Goal: Task Accomplishment & Management: Manage account settings

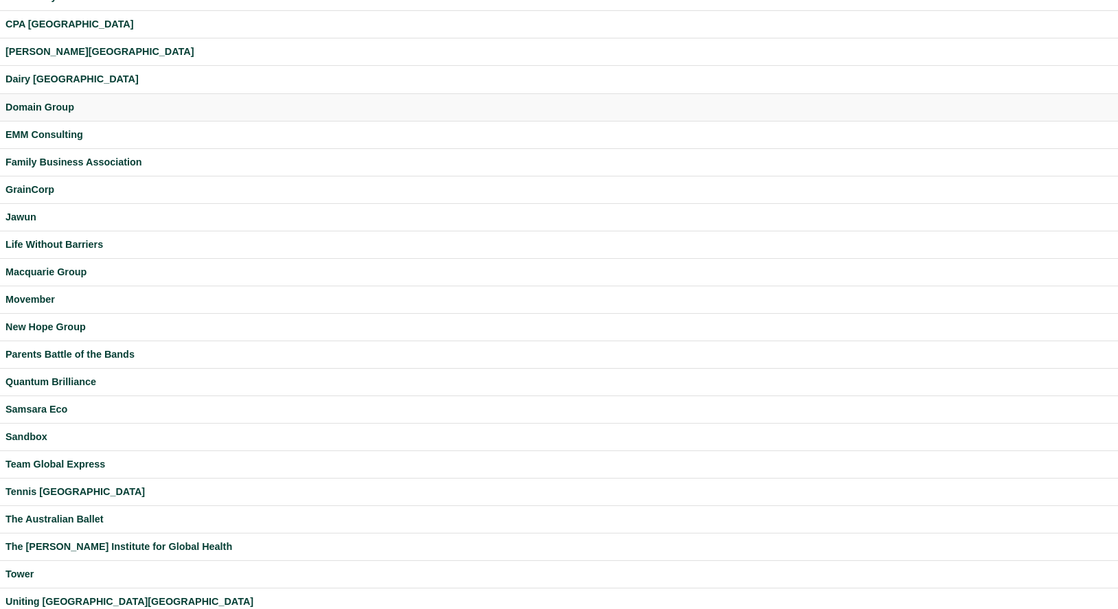
scroll to position [166, 0]
click at [53, 54] on div "Curtin University" at bounding box center [558, 53] width 1107 height 16
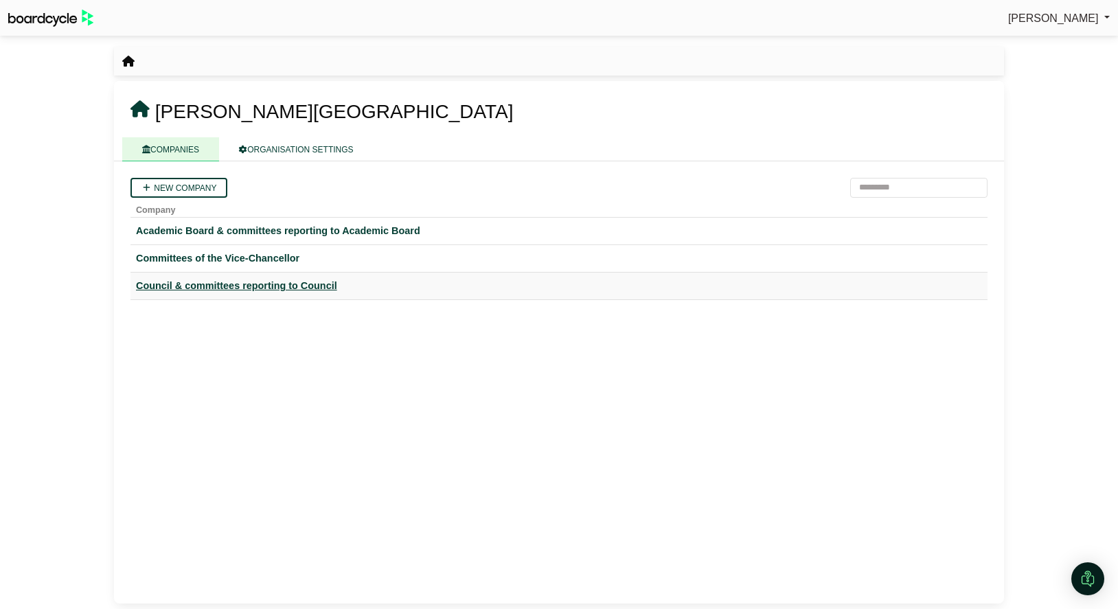
click at [205, 286] on div "Council & committees reporting to Council" at bounding box center [559, 286] width 846 height 16
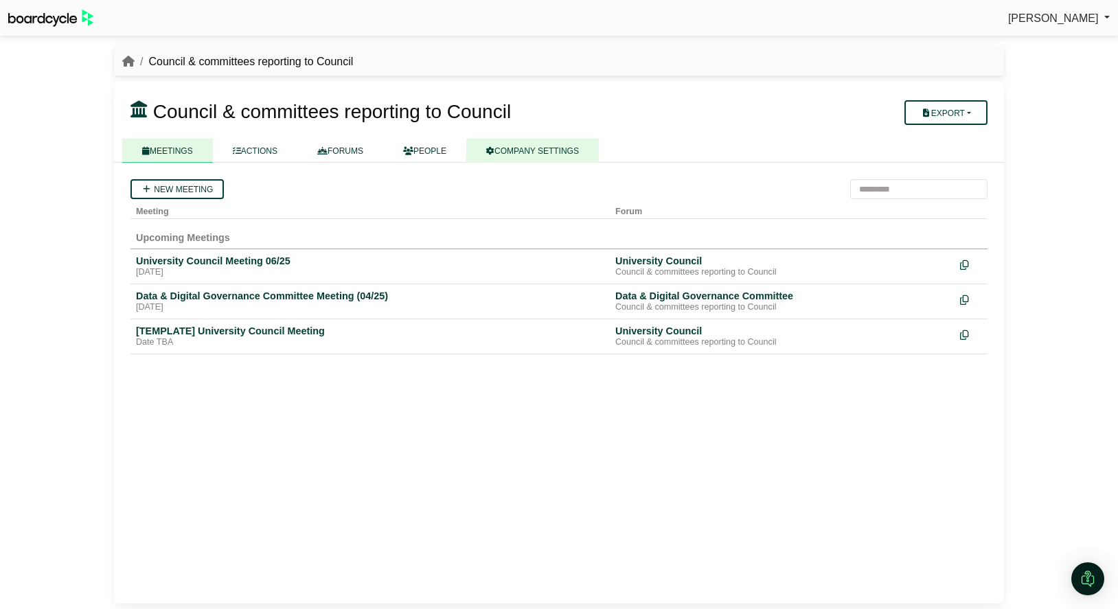
click at [527, 160] on link "COMPANY SETTINGS" at bounding box center [532, 151] width 133 height 24
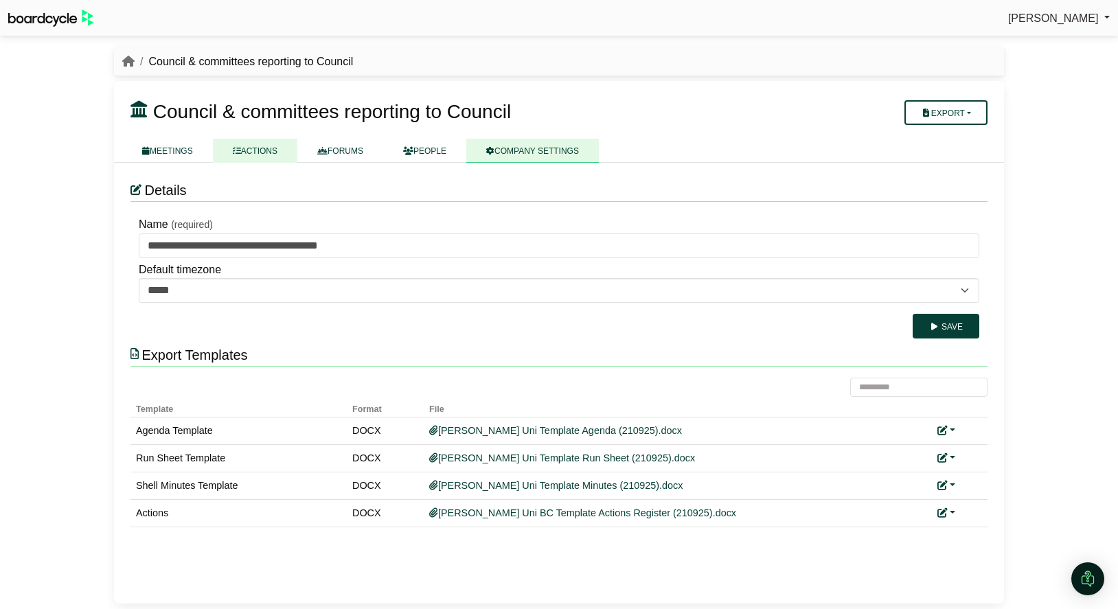
click at [233, 151] on link "ACTIONS" at bounding box center [255, 151] width 85 height 24
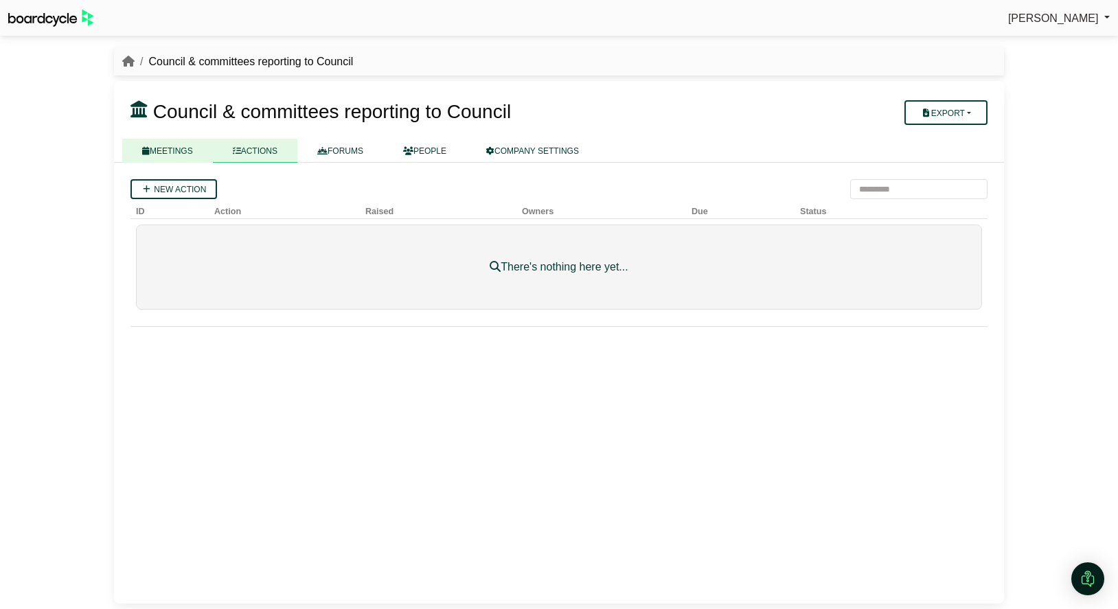
click at [170, 148] on link "MEETINGS" at bounding box center [167, 151] width 91 height 24
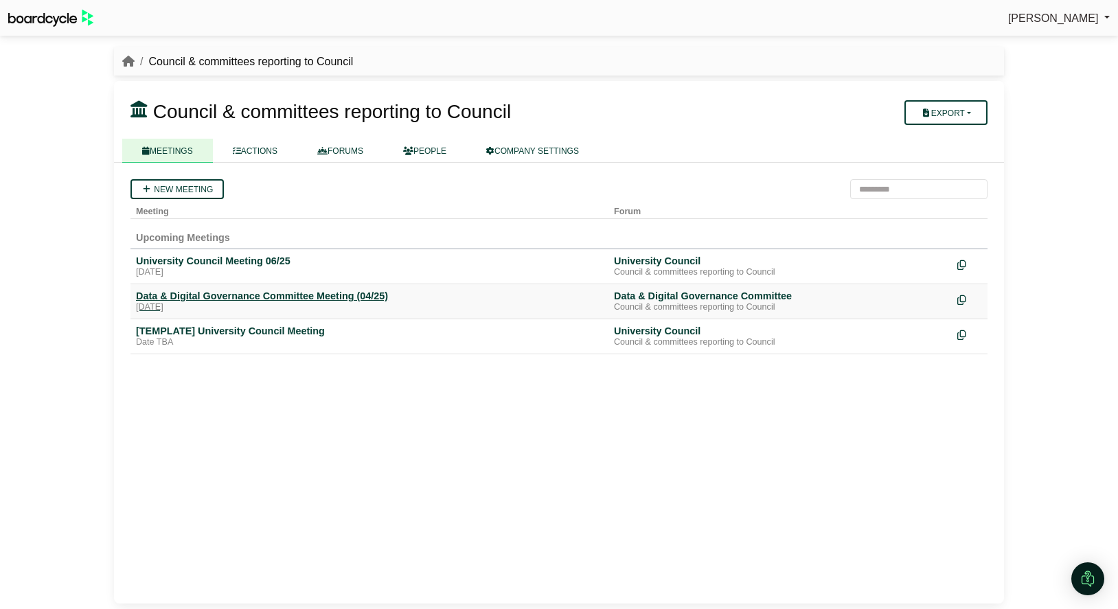
click at [217, 303] on div "[DATE]" at bounding box center [369, 307] width 467 height 11
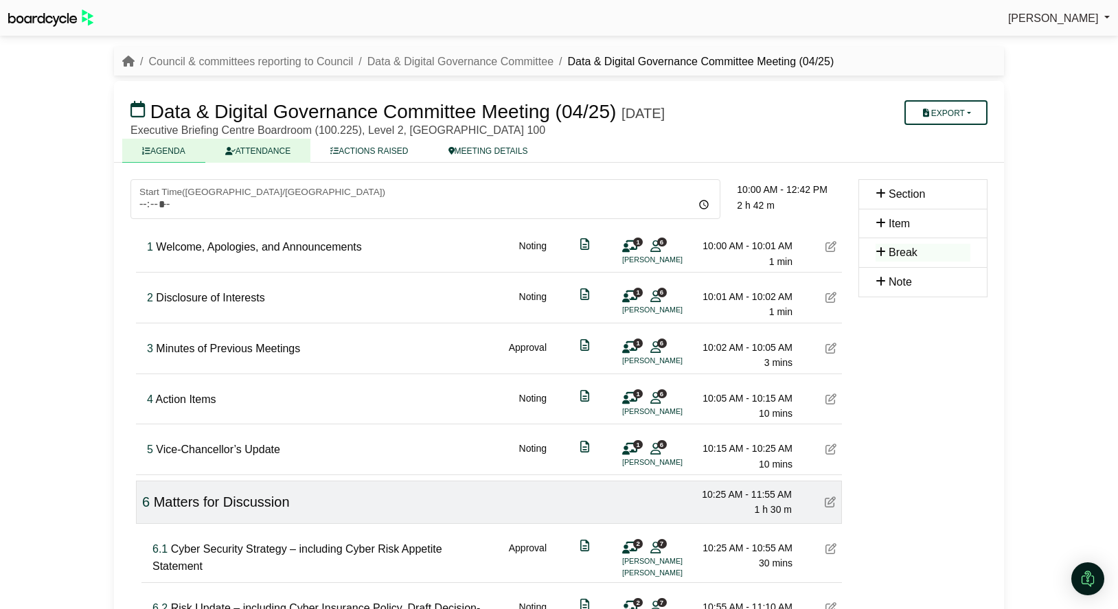
click at [253, 149] on link "ATTENDANCE" at bounding box center [257, 151] width 105 height 24
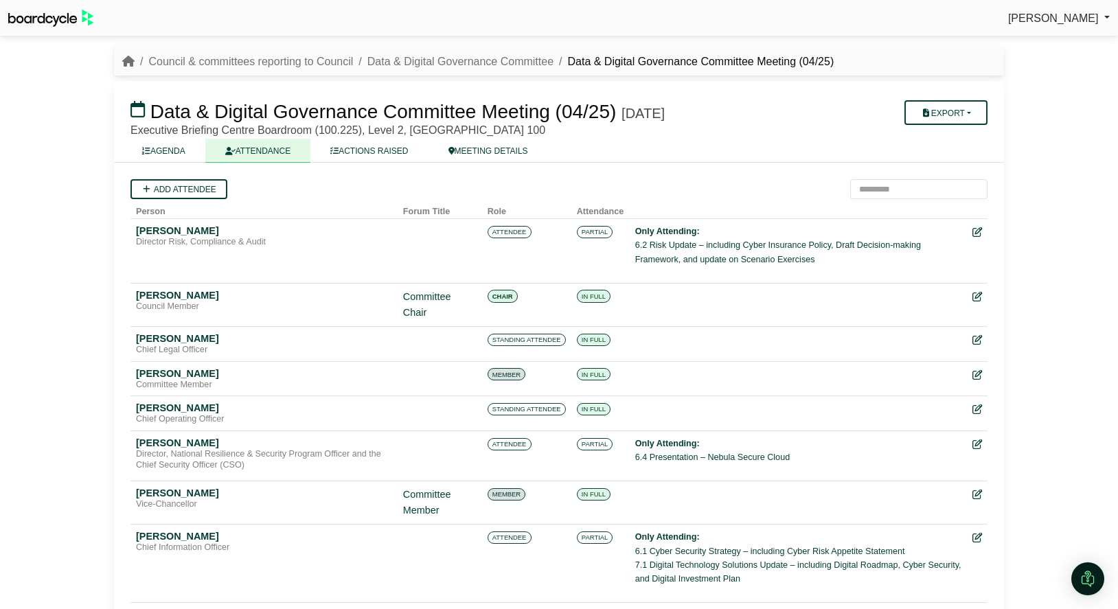
click at [315, 54] on li "Council & committees reporting to Council" at bounding box center [244, 62] width 218 height 18
click at [311, 62] on link "Council & committees reporting to Council" at bounding box center [250, 62] width 205 height 12
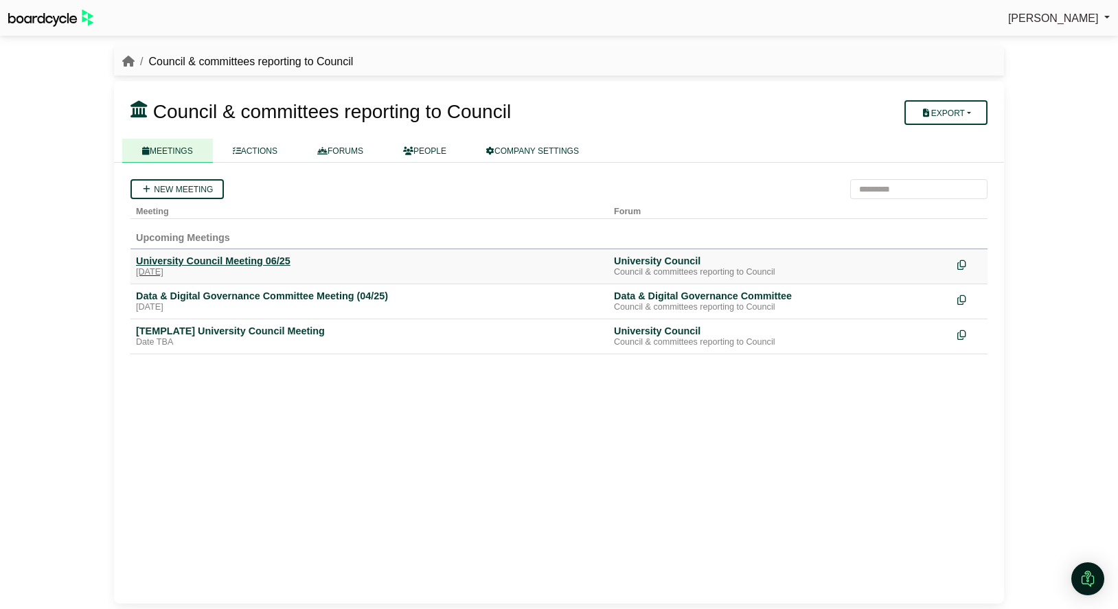
click at [202, 264] on div "University Council Meeting 06/25" at bounding box center [369, 261] width 467 height 12
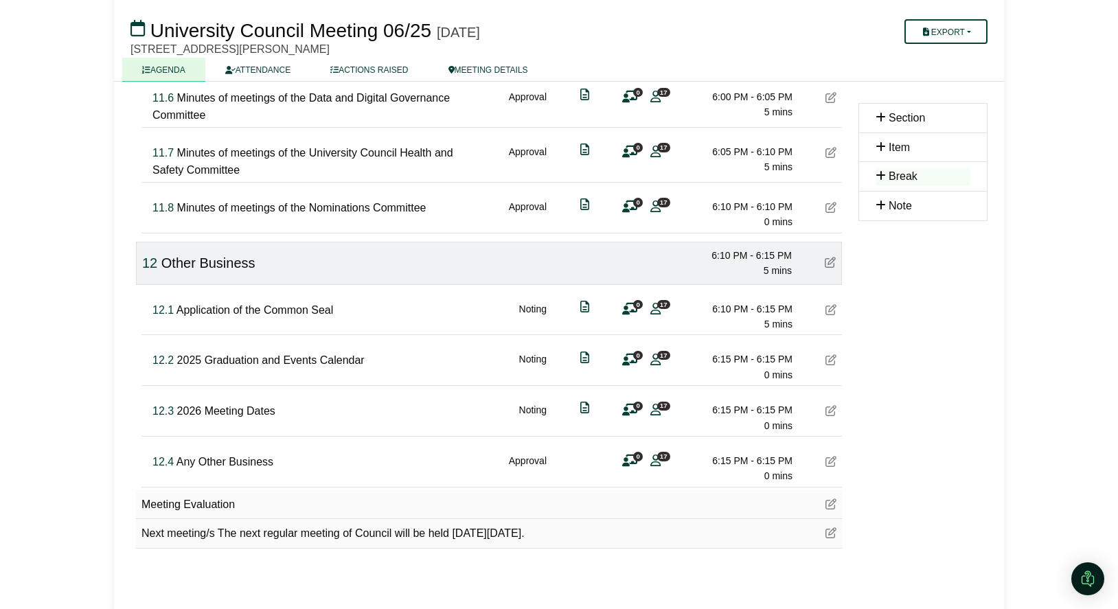
scroll to position [1746, 0]
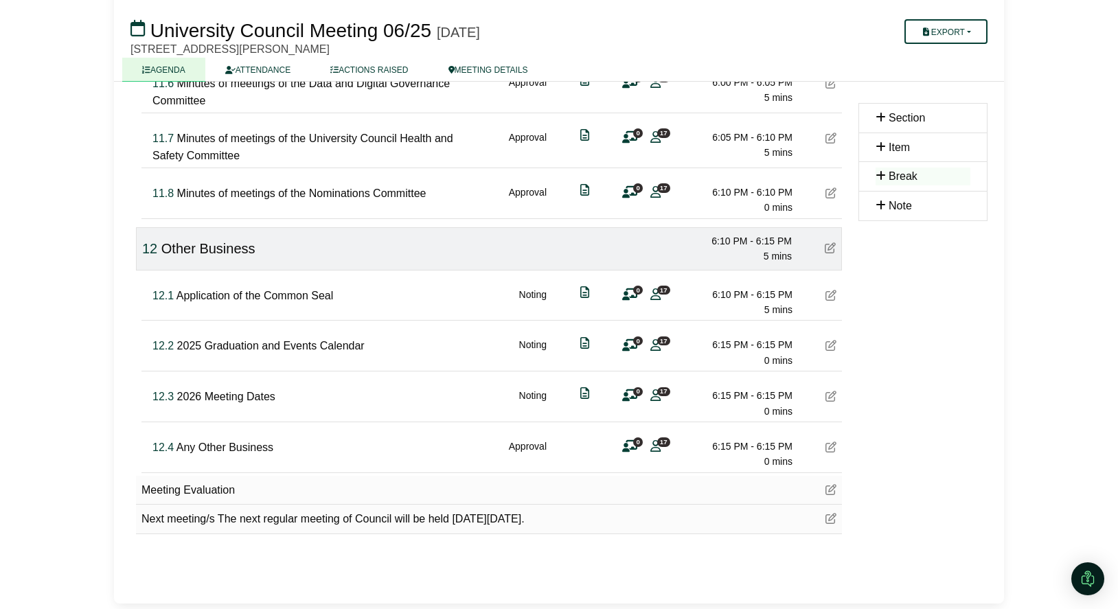
click at [826, 493] on icon at bounding box center [831, 489] width 11 height 11
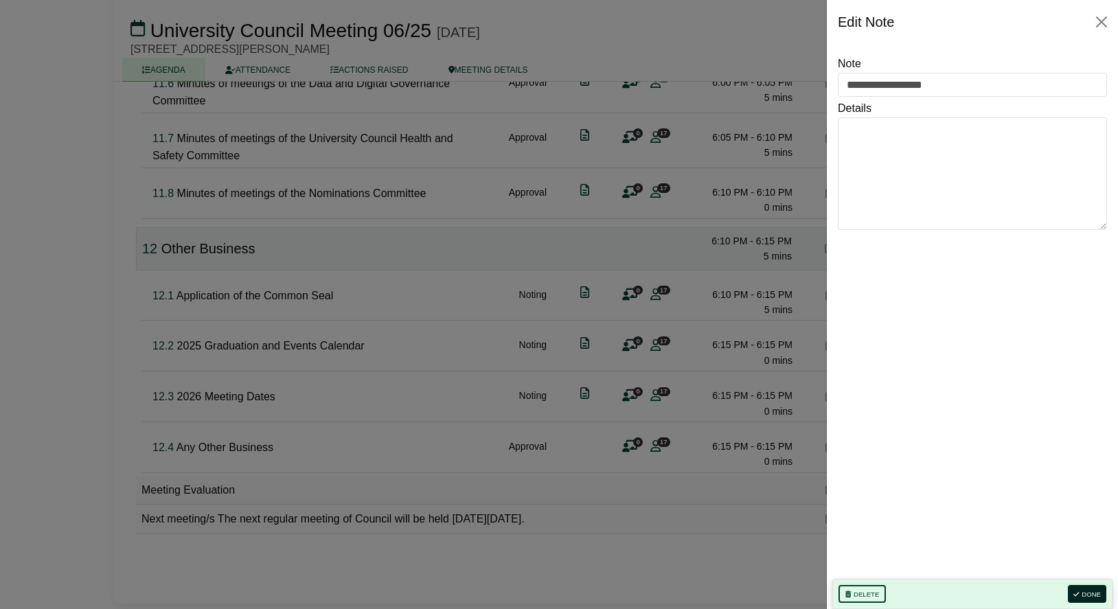
drag, startPoint x: 1096, startPoint y: 594, endPoint x: 1059, endPoint y: 591, distance: 37.3
click at [1095, 594] on button "Done" at bounding box center [1087, 594] width 38 height 18
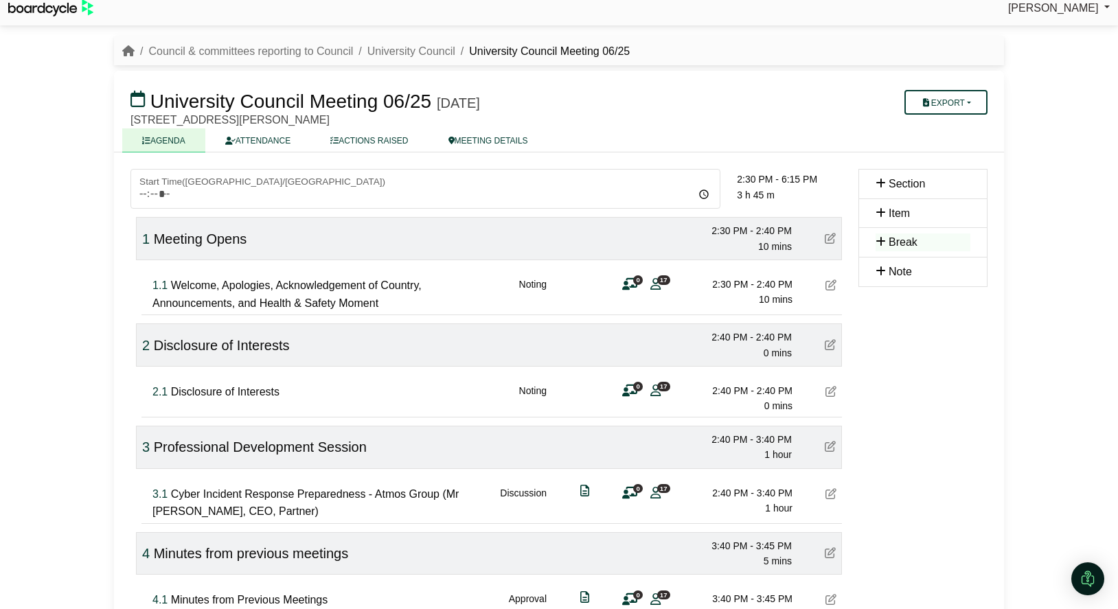
scroll to position [0, 0]
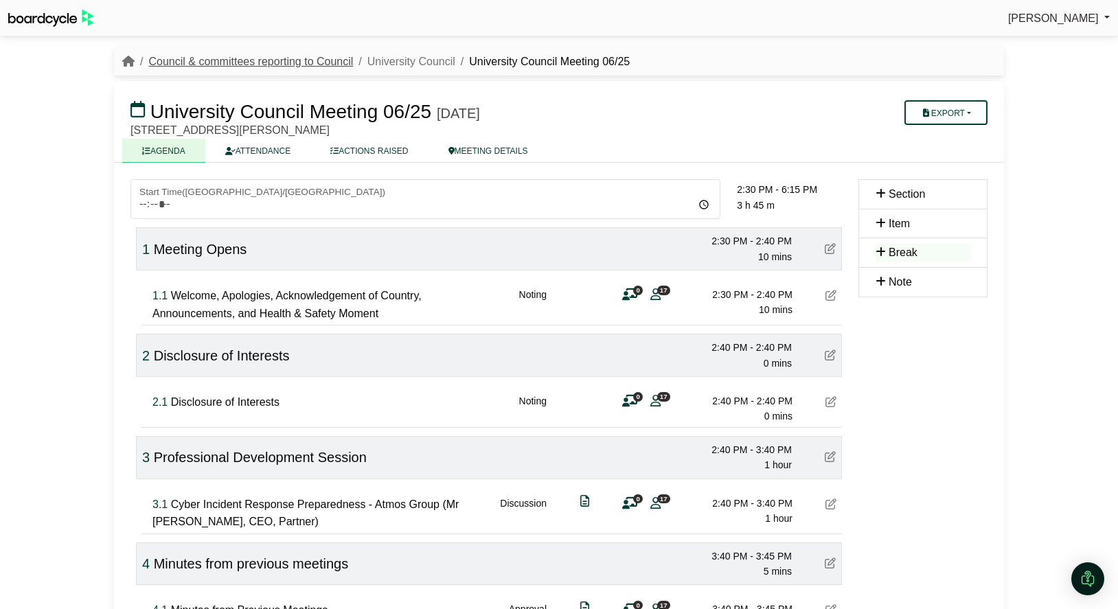
click at [284, 61] on link "Council & committees reporting to Council" at bounding box center [250, 62] width 205 height 12
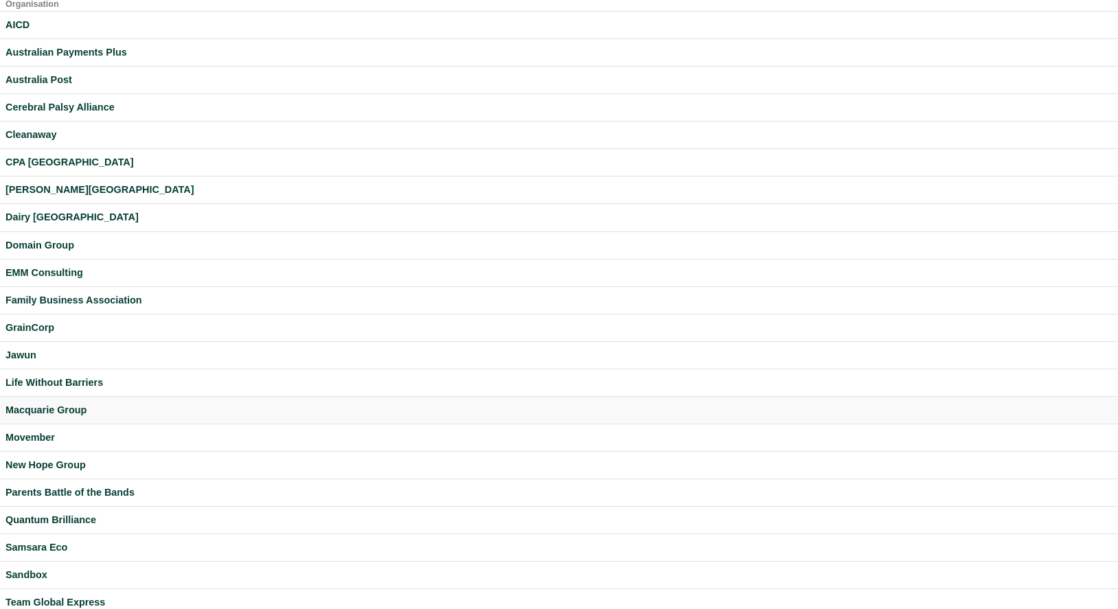
scroll to position [29, 0]
click at [47, 460] on div "New Hope Group" at bounding box center [558, 465] width 1107 height 16
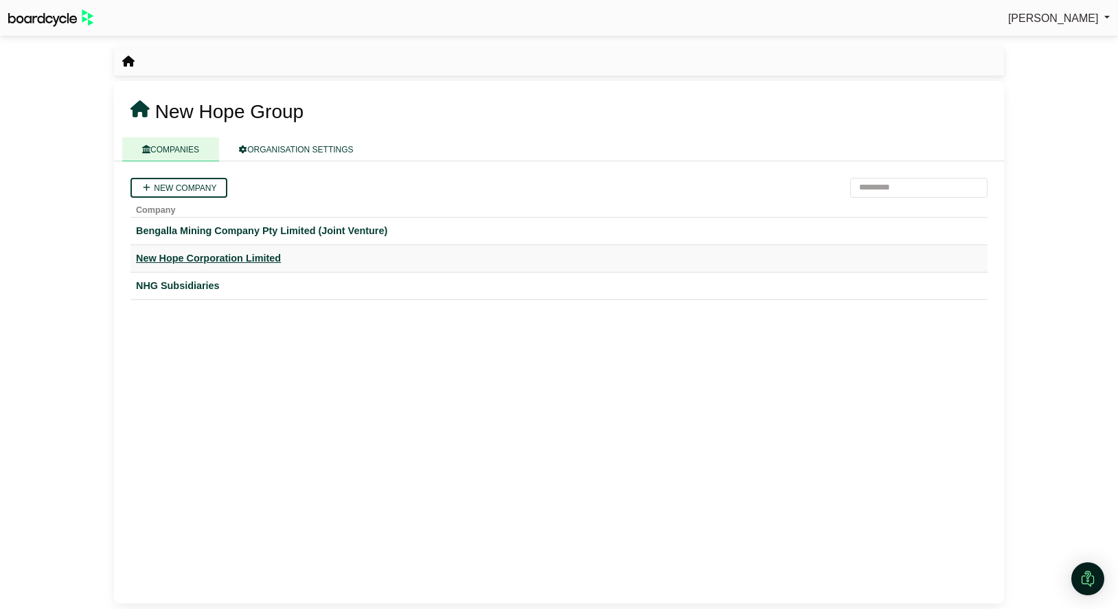
click at [212, 261] on div "New Hope Corporation Limited" at bounding box center [559, 259] width 846 height 16
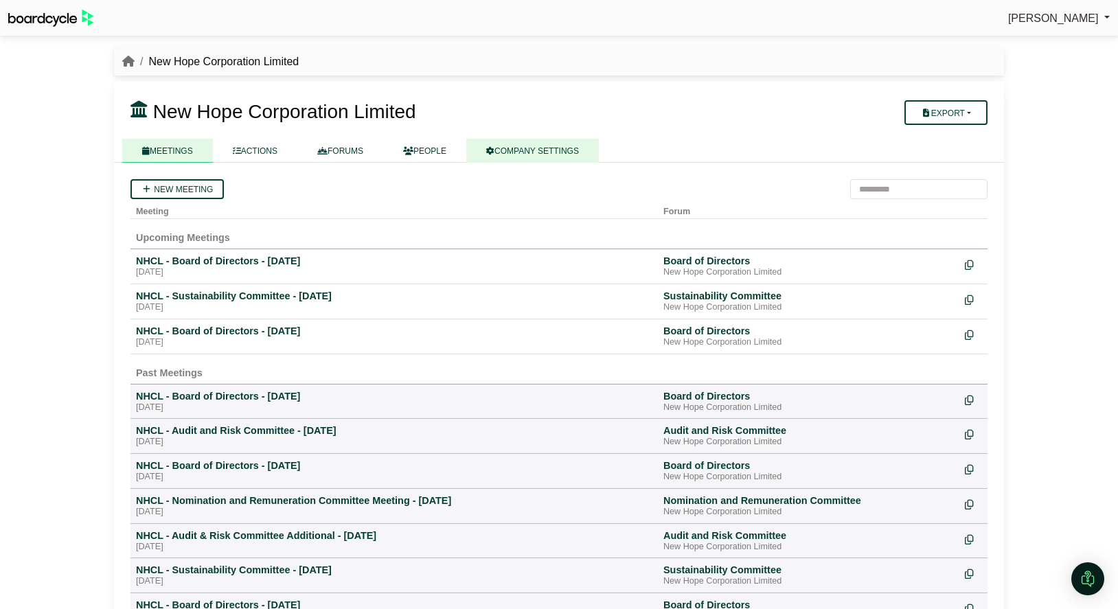
click at [529, 148] on link "COMPANY SETTINGS" at bounding box center [532, 151] width 133 height 24
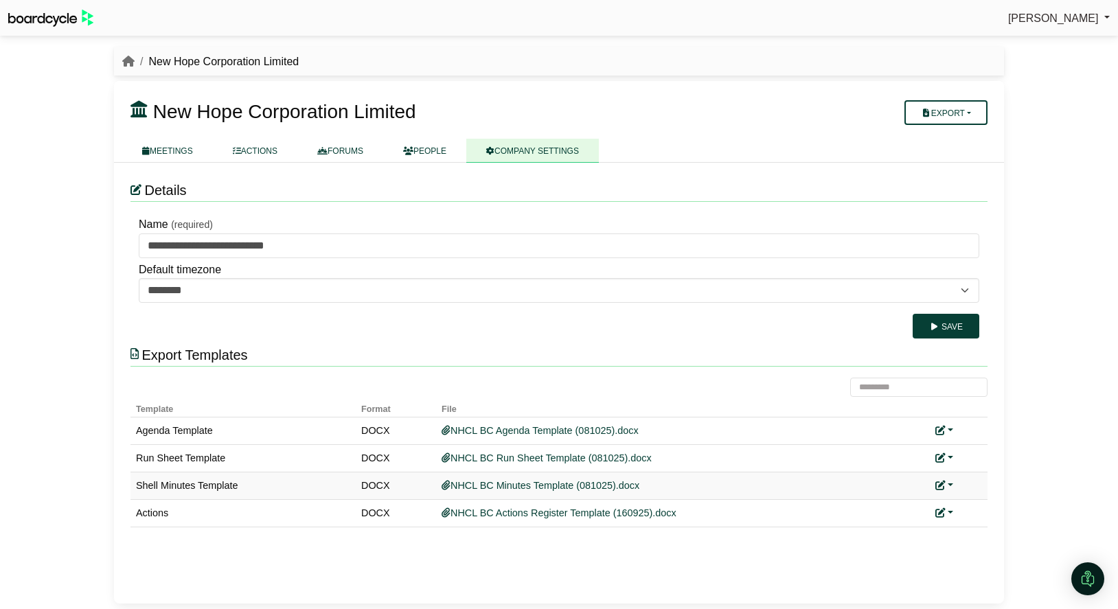
click at [949, 485] on link at bounding box center [945, 485] width 18 height 11
click at [970, 502] on link "Replace custom template" at bounding box center [1006, 506] width 140 height 26
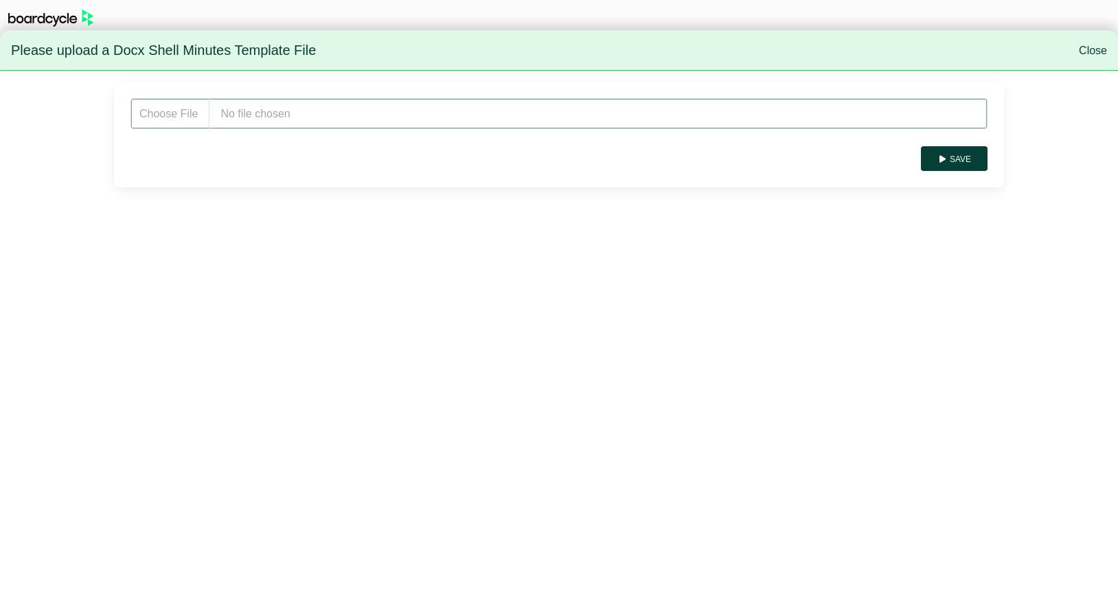
click at [229, 117] on input "file" at bounding box center [559, 113] width 857 height 31
